Goal: Information Seeking & Learning: Find specific fact

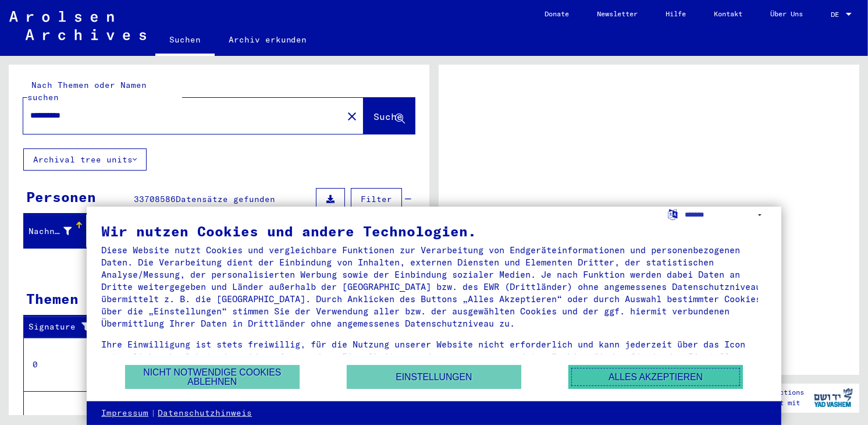
click at [678, 381] on button "Alles akzeptieren" at bounding box center [656, 377] width 175 height 24
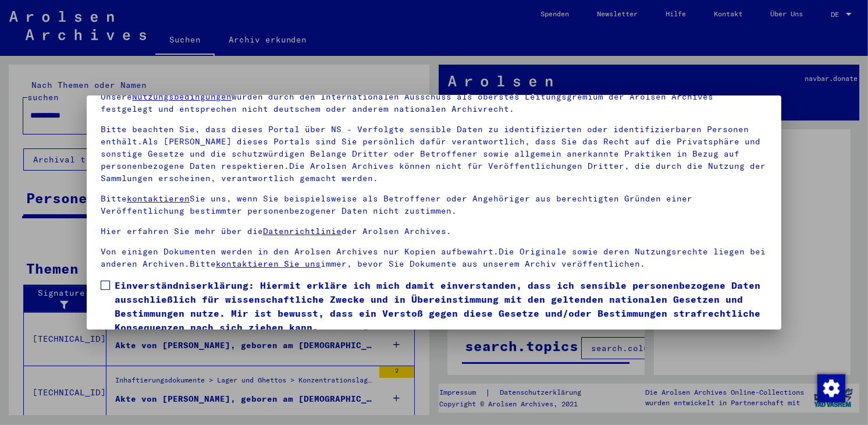
scroll to position [100, 0]
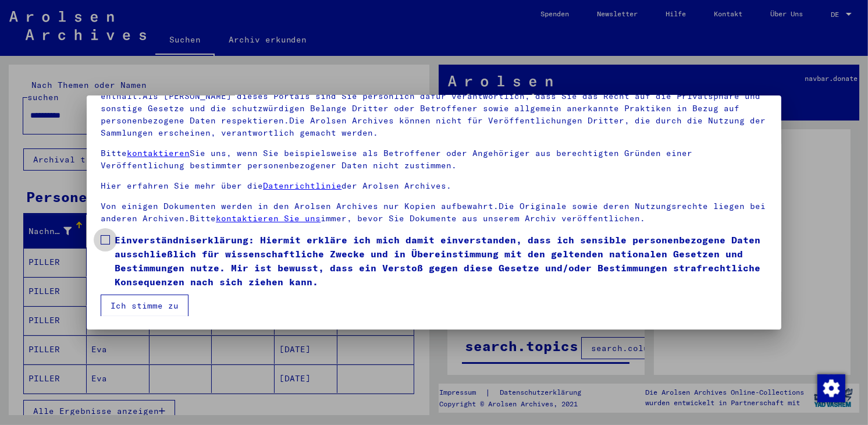
drag, startPoint x: 111, startPoint y: 238, endPoint x: 118, endPoint y: 260, distance: 23.4
click at [110, 239] on label "Einverständniserklärung: Hiermit erkläre ich mich damit einverstanden, dass ich…" at bounding box center [434, 261] width 667 height 56
click at [136, 302] on button "Ich stimme zu" at bounding box center [145, 306] width 88 height 22
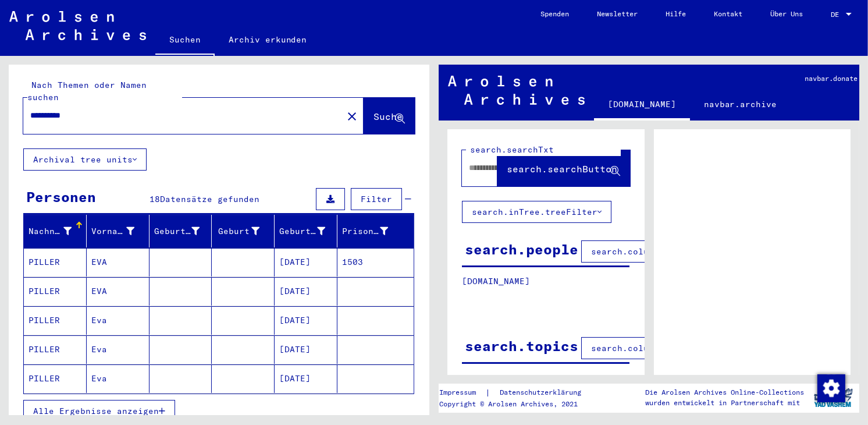
click at [97, 406] on span "Alle Ergebnisse anzeigen" at bounding box center [96, 411] width 126 height 10
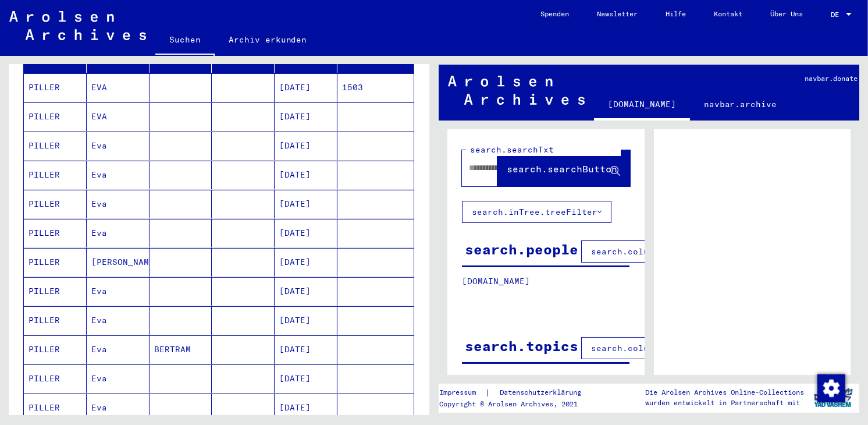
scroll to position [116, 0]
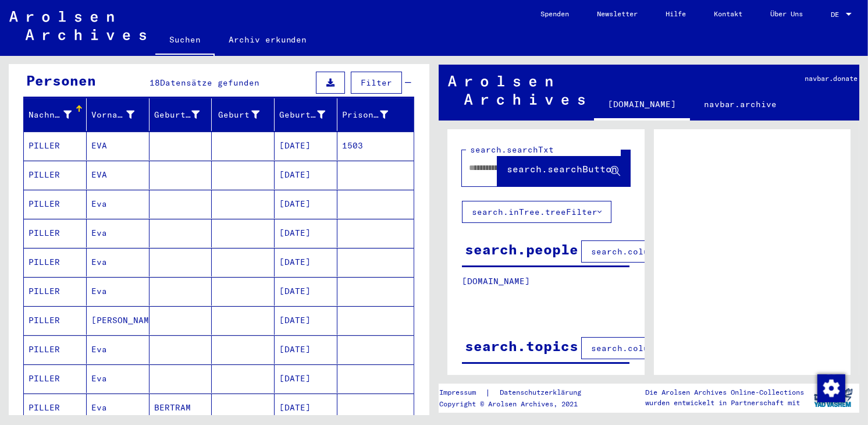
click at [313, 190] on mat-cell "[DATE]" at bounding box center [306, 204] width 63 height 29
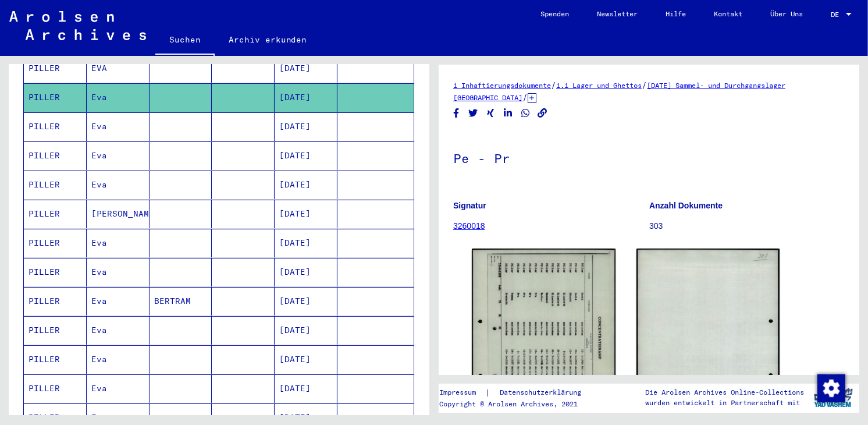
scroll to position [233, 0]
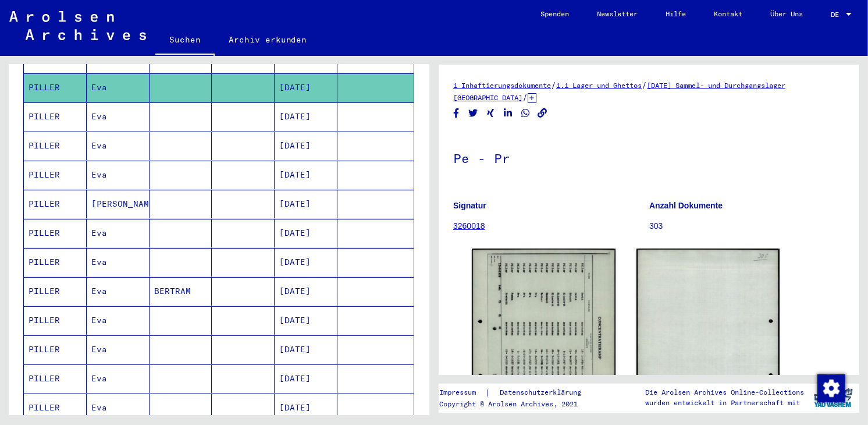
click at [306, 306] on mat-cell "[DATE]" at bounding box center [306, 320] width 63 height 29
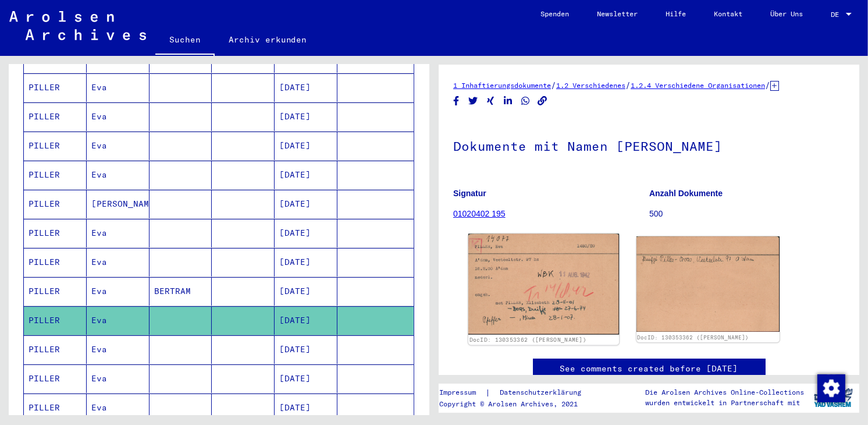
click at [570, 268] on img at bounding box center [544, 284] width 151 height 101
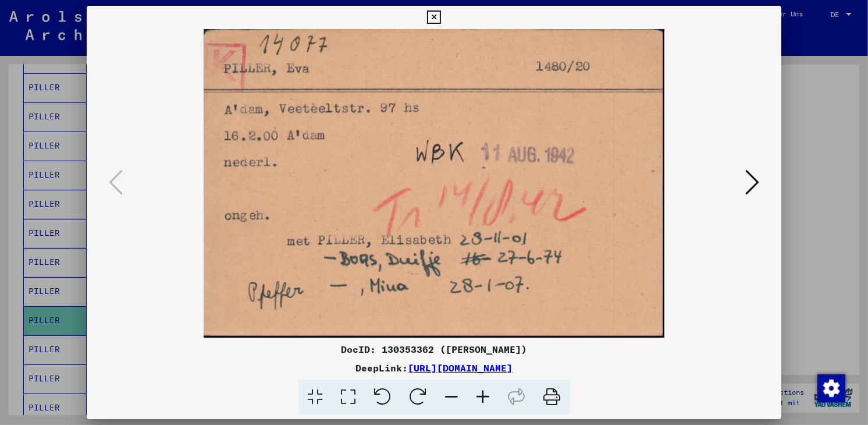
click at [752, 179] on icon at bounding box center [753, 182] width 14 height 28
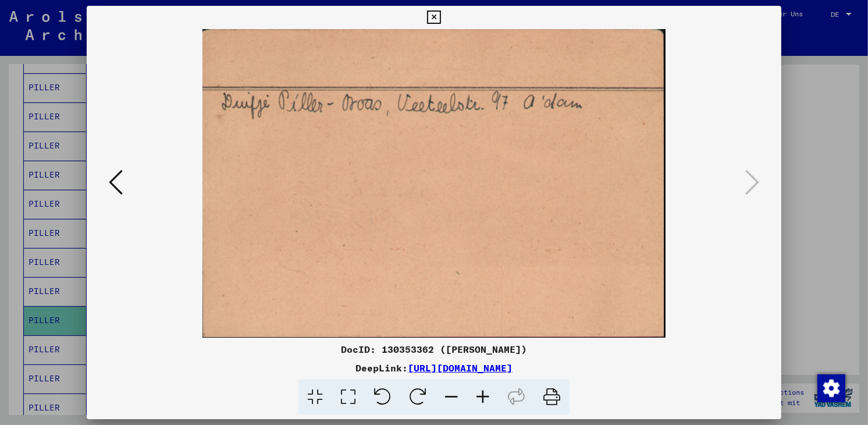
click at [112, 185] on icon at bounding box center [116, 182] width 14 height 28
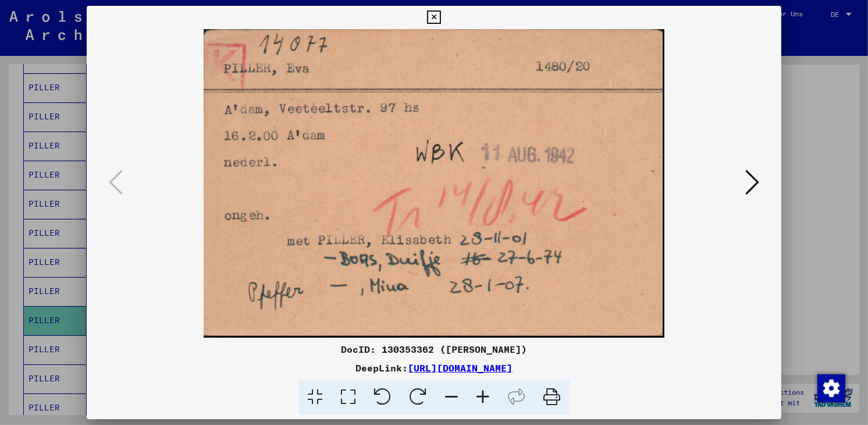
click at [438, 15] on icon at bounding box center [433, 17] width 13 height 14
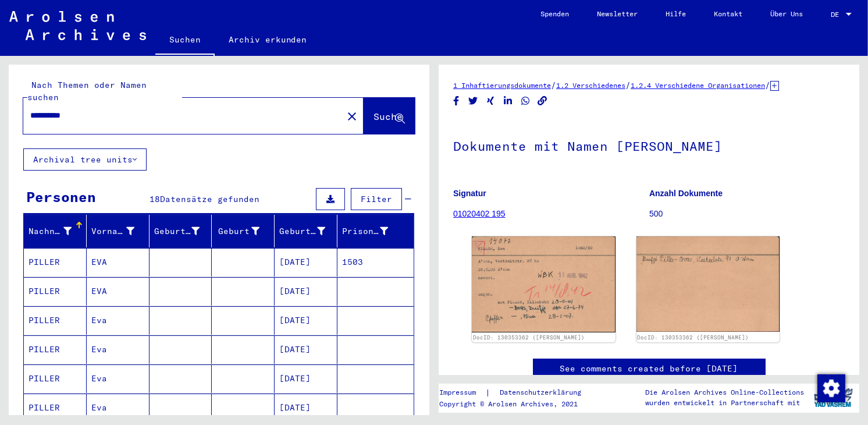
drag, startPoint x: 31, startPoint y: 107, endPoint x: 43, endPoint y: 108, distance: 12.3
click at [43, 109] on input "**********" at bounding box center [183, 115] width 306 height 12
type input "**********"
click at [385, 111] on span "Suche" at bounding box center [388, 117] width 29 height 12
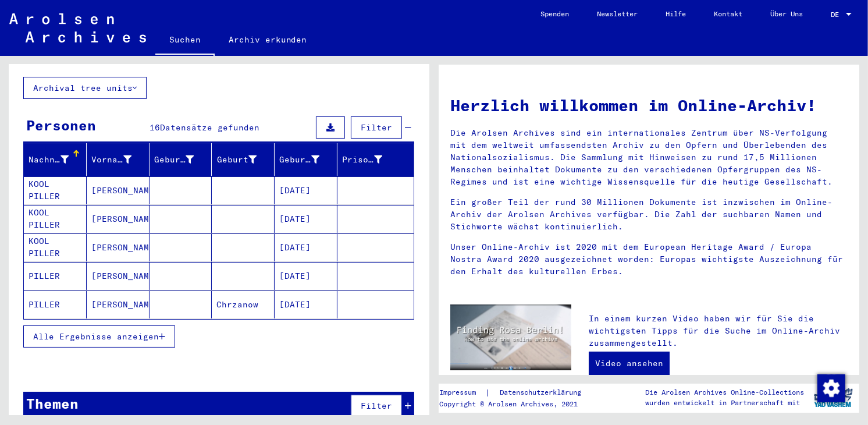
scroll to position [75, 0]
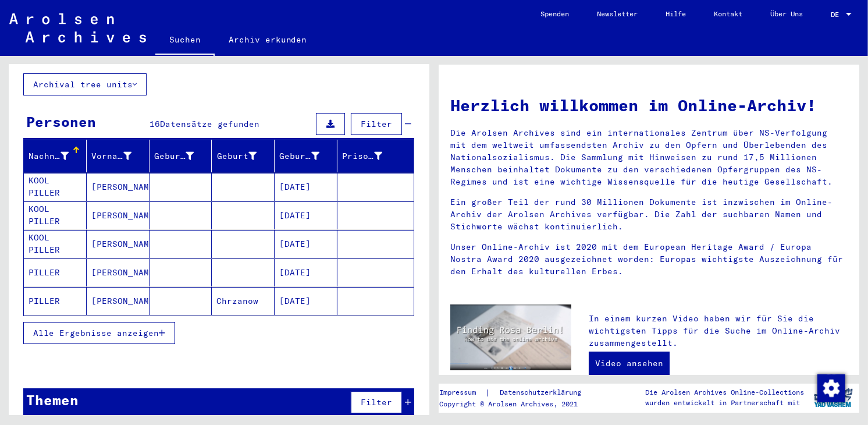
click at [75, 322] on button "Alle Ergebnisse anzeigen" at bounding box center [99, 333] width 152 height 22
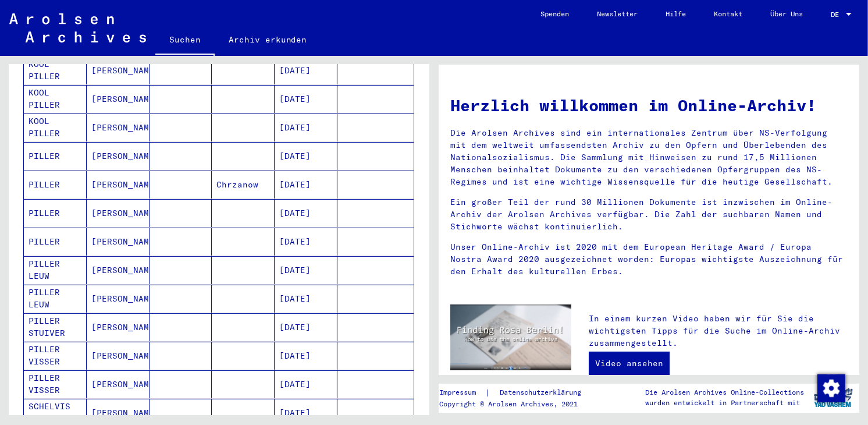
scroll to position [250, 0]
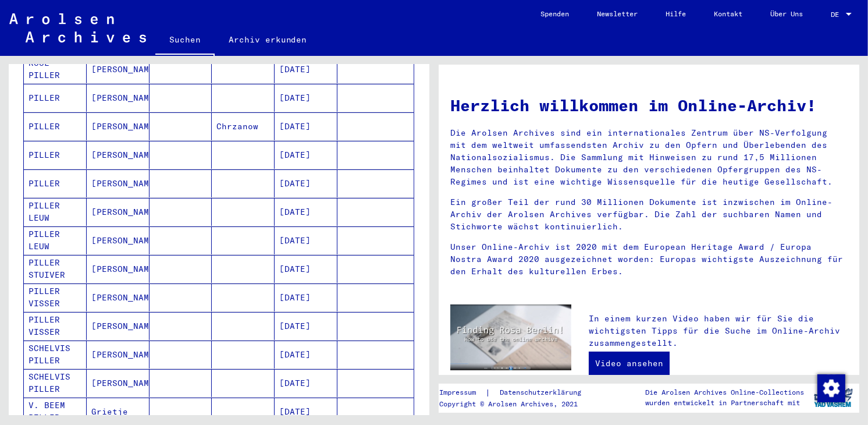
click at [297, 340] on mat-cell "[DATE]" at bounding box center [306, 354] width 63 height 28
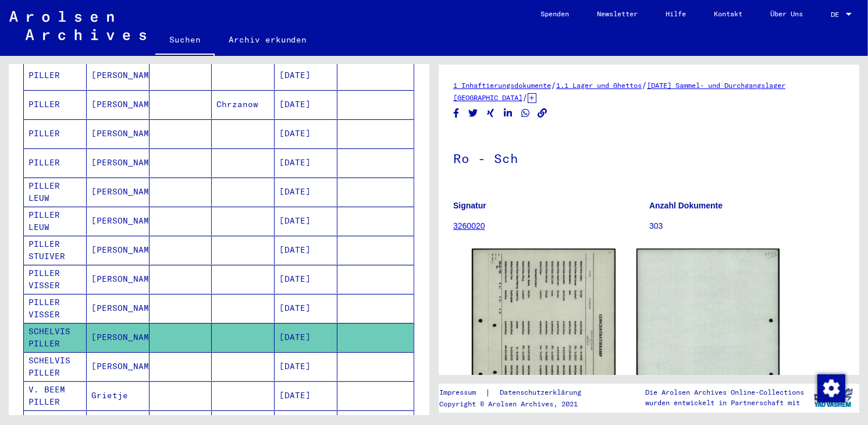
scroll to position [309, 0]
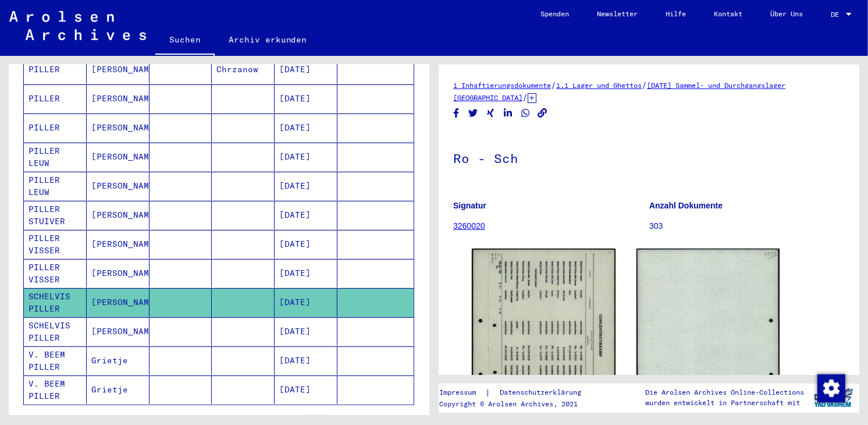
click at [314, 317] on mat-cell "[DATE]" at bounding box center [306, 331] width 63 height 29
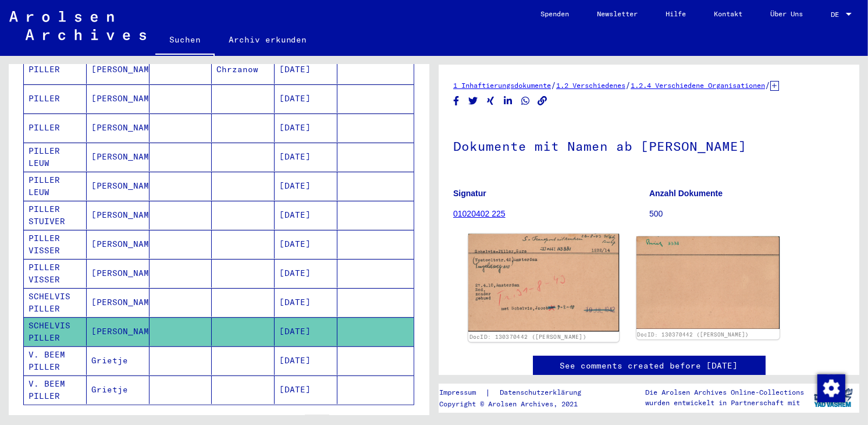
click at [536, 276] on img at bounding box center [544, 283] width 151 height 98
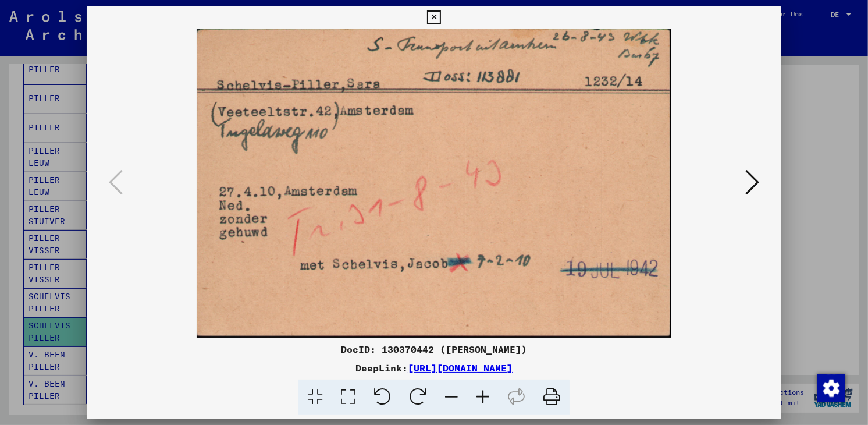
click at [761, 180] on button at bounding box center [752, 182] width 21 height 33
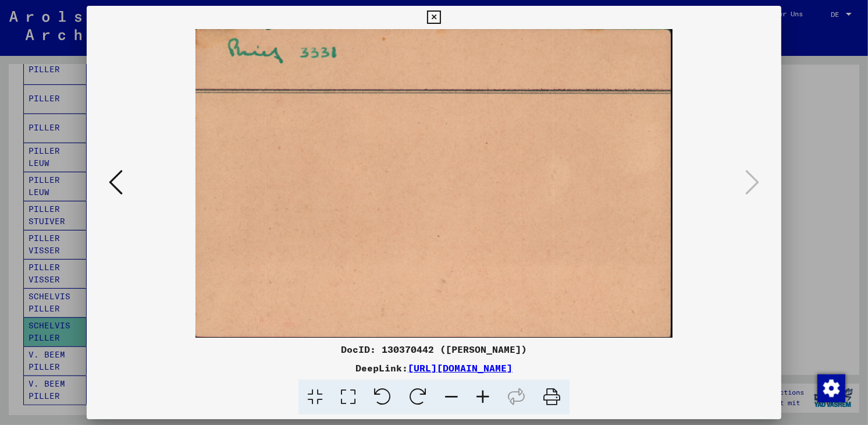
click at [434, 11] on icon at bounding box center [433, 17] width 13 height 14
